Goal: Transaction & Acquisition: Download file/media

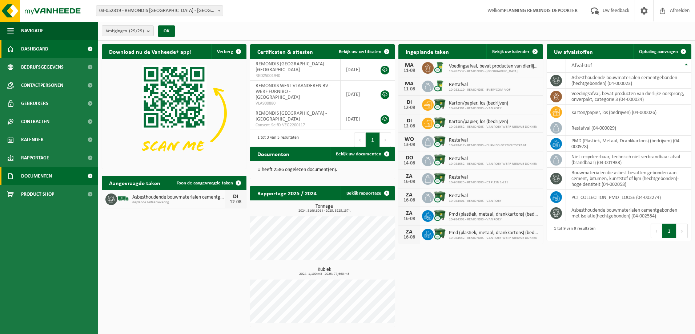
click at [32, 174] on span "Documenten" at bounding box center [36, 176] width 31 height 18
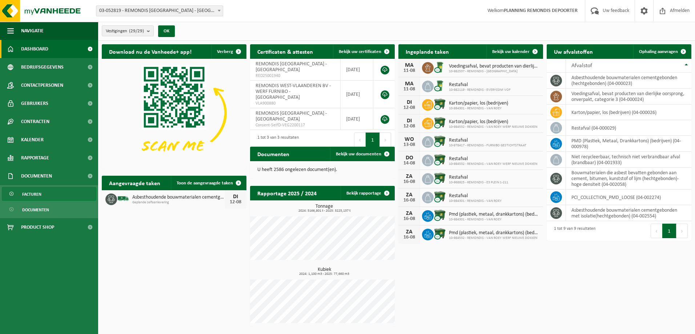
click at [36, 196] on span "Facturen" at bounding box center [31, 195] width 19 height 14
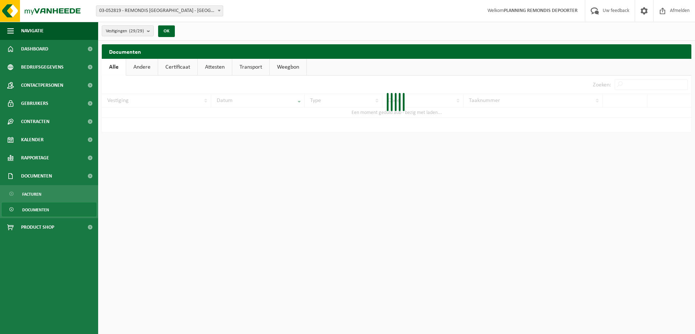
click at [626, 85] on div at bounding box center [397, 104] width 590 height 57
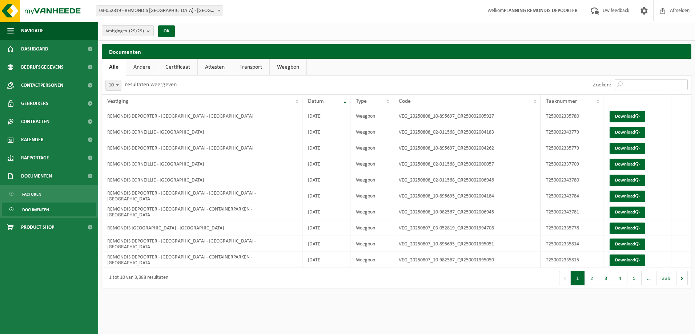
click at [627, 84] on input "Zoeken:" at bounding box center [651, 84] width 73 height 11
paste input "T250002337709"
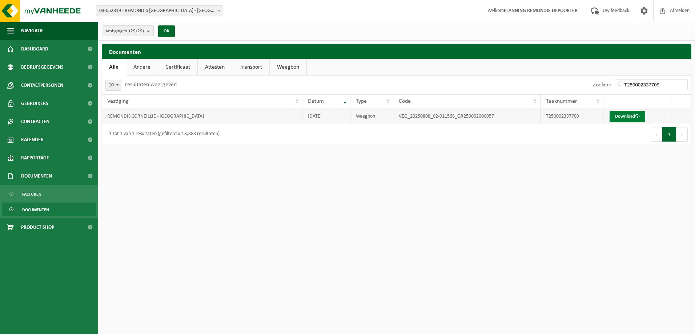
click at [630, 116] on link "Download" at bounding box center [628, 117] width 36 height 12
click at [636, 83] on input "T250002337709" at bounding box center [651, 84] width 73 height 11
paste input "8"
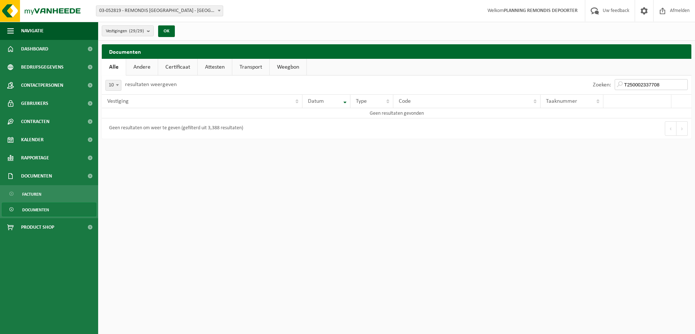
click at [637, 85] on input "T250002337708" at bounding box center [651, 84] width 73 height 11
paste input "43779"
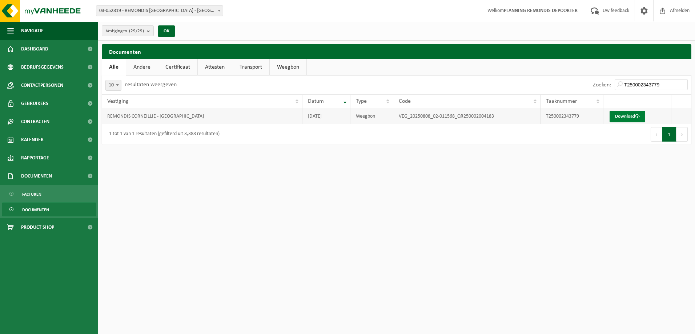
click at [636, 111] on link "Download" at bounding box center [628, 117] width 36 height 12
click at [629, 87] on input "T250002343779" at bounding box center [651, 84] width 73 height 11
paste input "84"
click at [628, 117] on link "Download" at bounding box center [628, 117] width 36 height 12
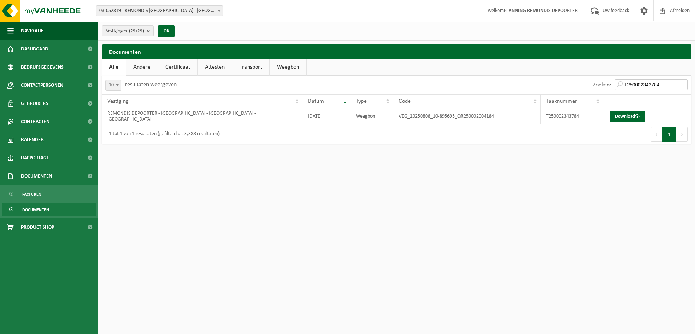
click at [635, 83] on input "T250002343784" at bounding box center [651, 84] width 73 height 11
paste input "1"
click at [626, 113] on link "Download" at bounding box center [628, 117] width 36 height 12
click at [644, 80] on input "T250002343781" at bounding box center [651, 84] width 73 height 11
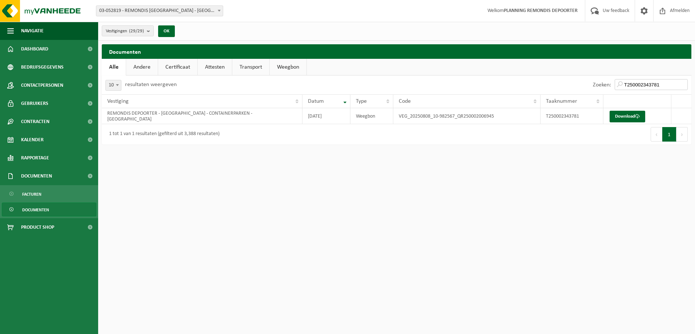
click at [644, 80] on input "T250002343781" at bounding box center [651, 84] width 73 height 11
paste input "0"
type input "T250002343780"
click at [633, 114] on link "Download" at bounding box center [628, 117] width 36 height 12
